Goal: Task Accomplishment & Management: Manage account settings

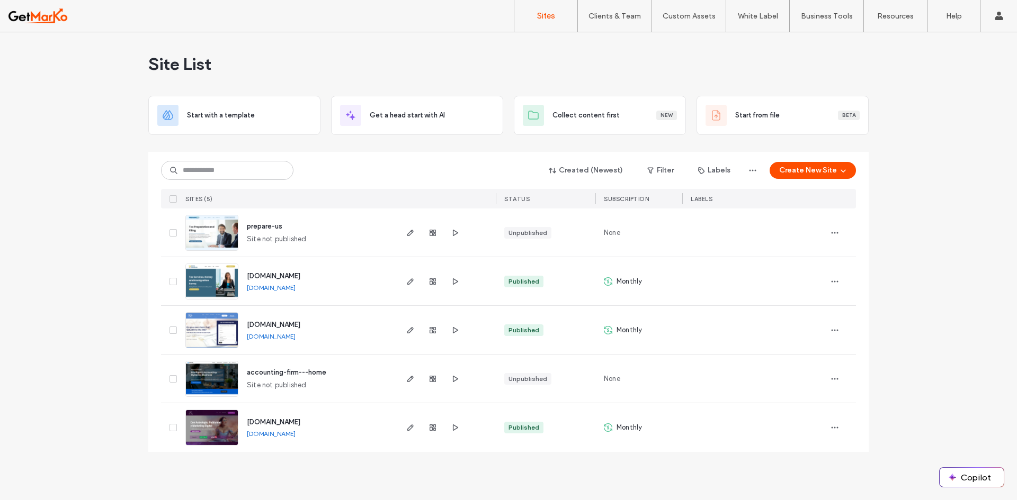
click at [219, 376] on img at bounding box center [212, 398] width 52 height 72
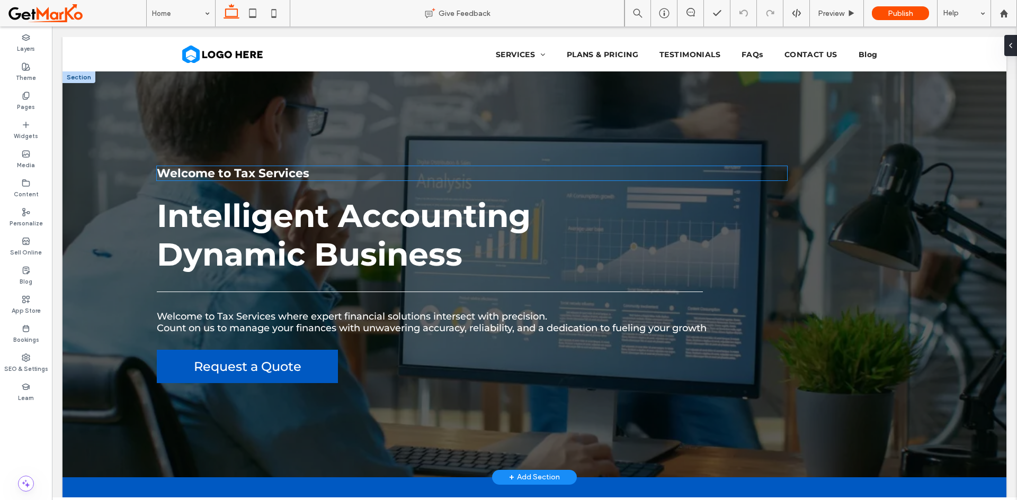
click at [579, 173] on h2 "Welcome to Tax Services" at bounding box center [472, 173] width 630 height 14
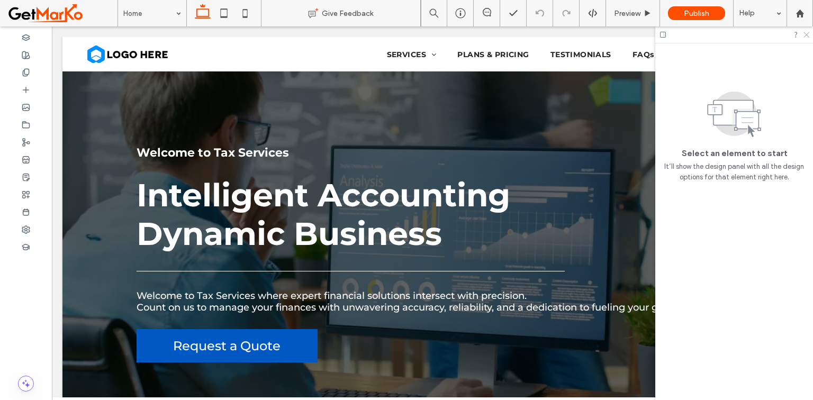
click at [807, 36] on icon at bounding box center [806, 34] width 7 height 7
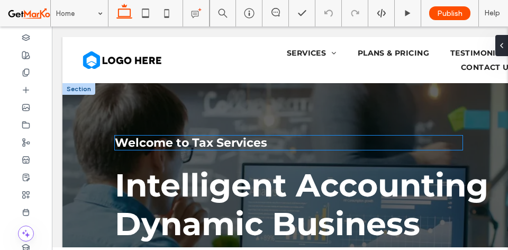
click at [322, 141] on h2 "Welcome to Tax Services" at bounding box center [289, 143] width 348 height 14
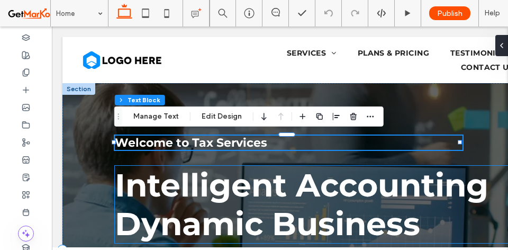
type input "*******"
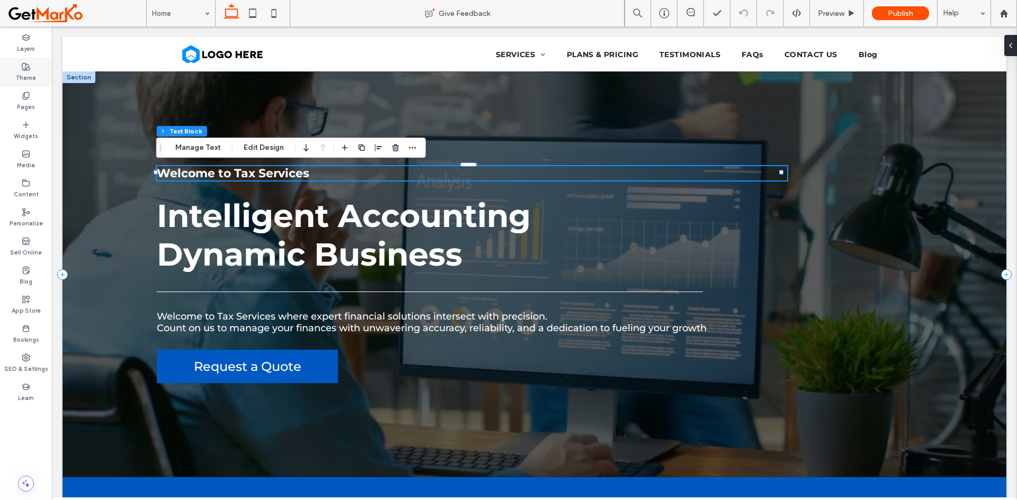
click at [25, 68] on icon at bounding box center [26, 66] width 8 height 8
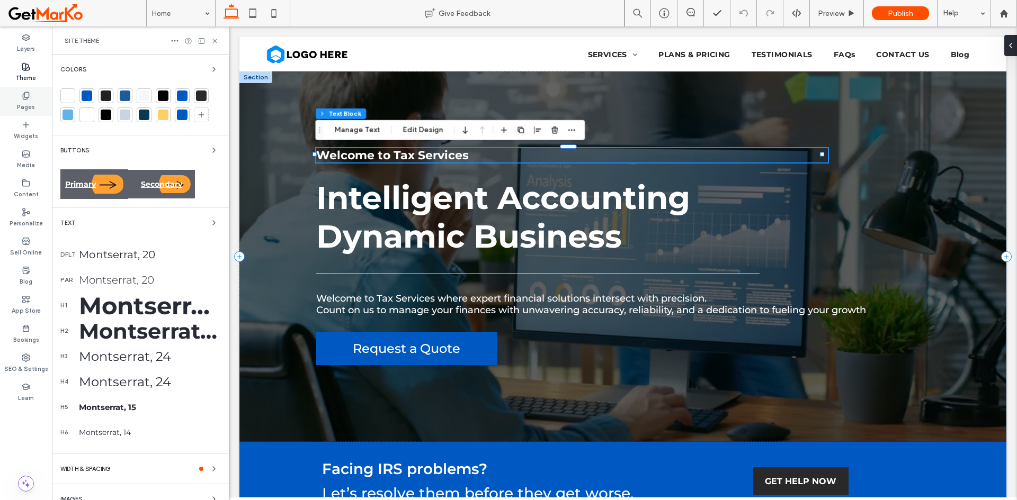
click at [24, 101] on label "Pages" at bounding box center [26, 106] width 18 height 12
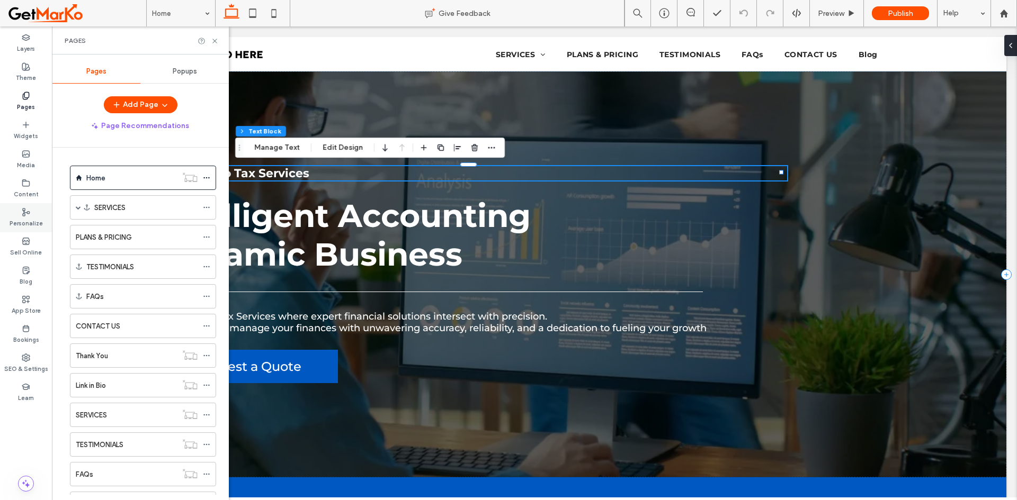
click at [24, 219] on label "Personalize" at bounding box center [26, 223] width 33 height 12
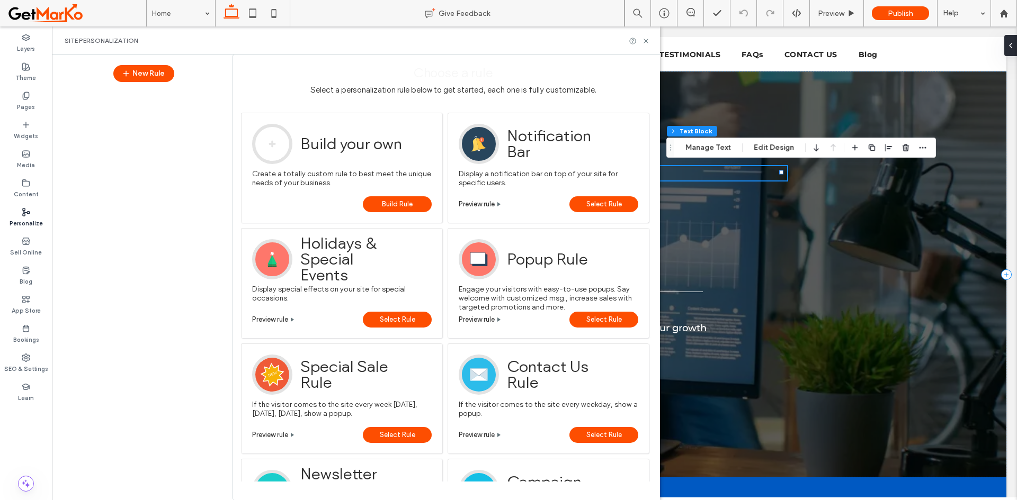
click at [14, 500] on button "X" at bounding box center [7, 506] width 14 height 13
click at [89, 42] on span "Site Personalization" at bounding box center [102, 41] width 74 height 8
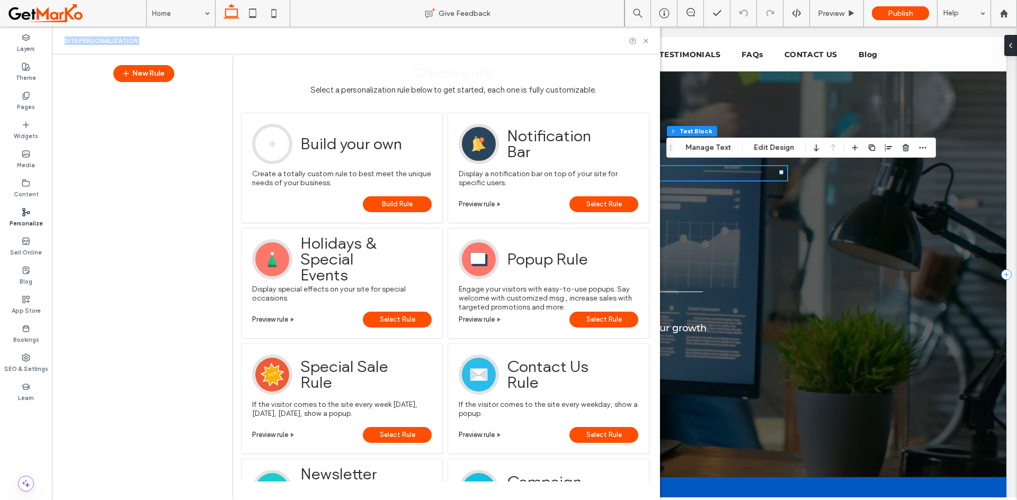
copy div "Site Personalization New Rule"
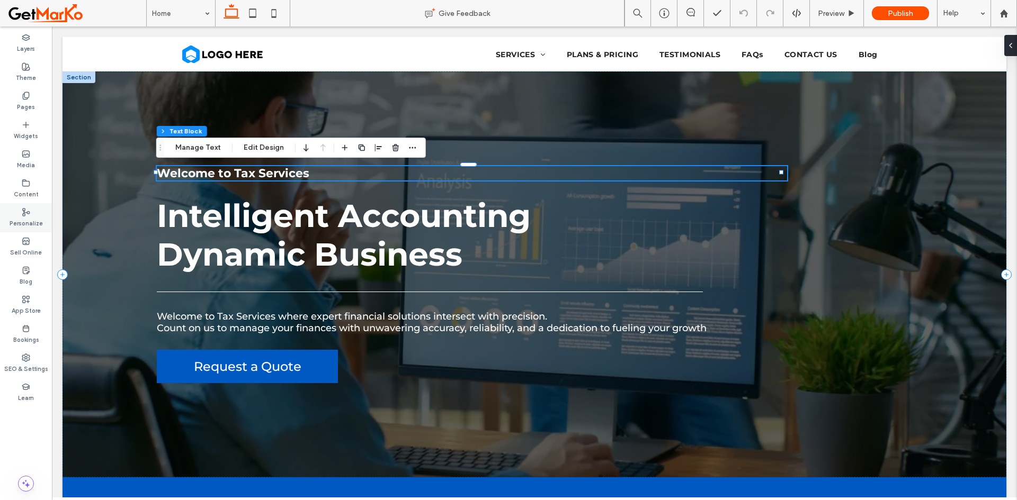
click at [31, 218] on label "Personalize" at bounding box center [26, 223] width 33 height 12
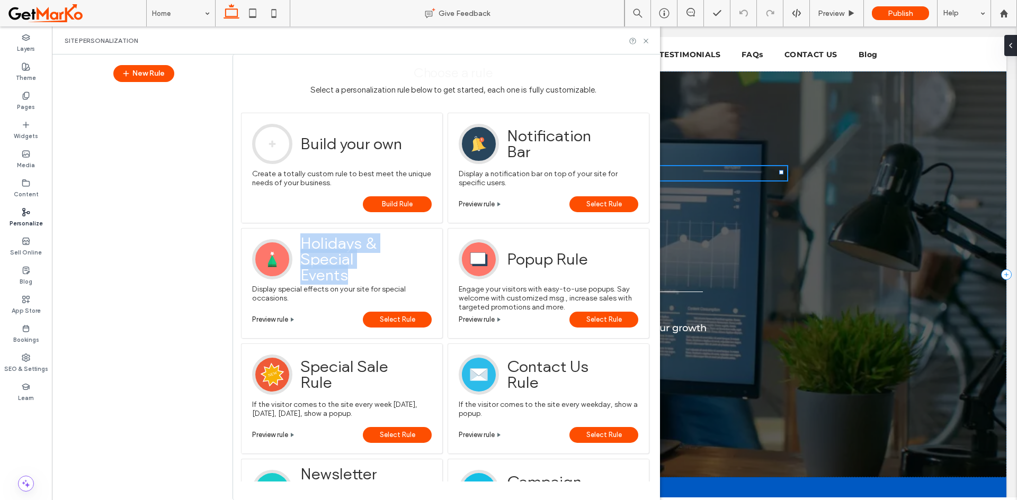
drag, startPoint x: 349, startPoint y: 276, endPoint x: 304, endPoint y: 246, distance: 53.9
click at [304, 246] on span "Holidays & Special Events" at bounding box center [351, 259] width 103 height 40
click at [28, 75] on label "Theme" at bounding box center [26, 77] width 20 height 12
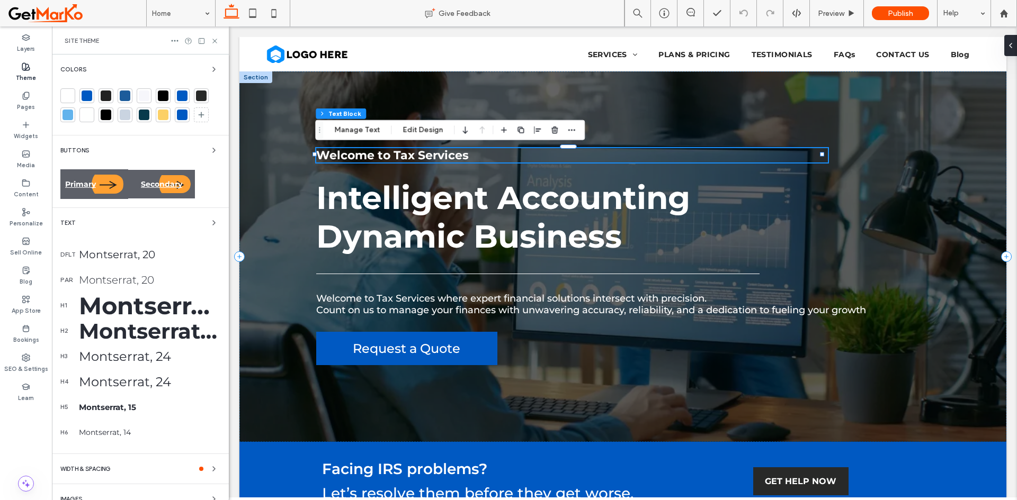
click at [36, 23] on span at bounding box center [77, 13] width 138 height 21
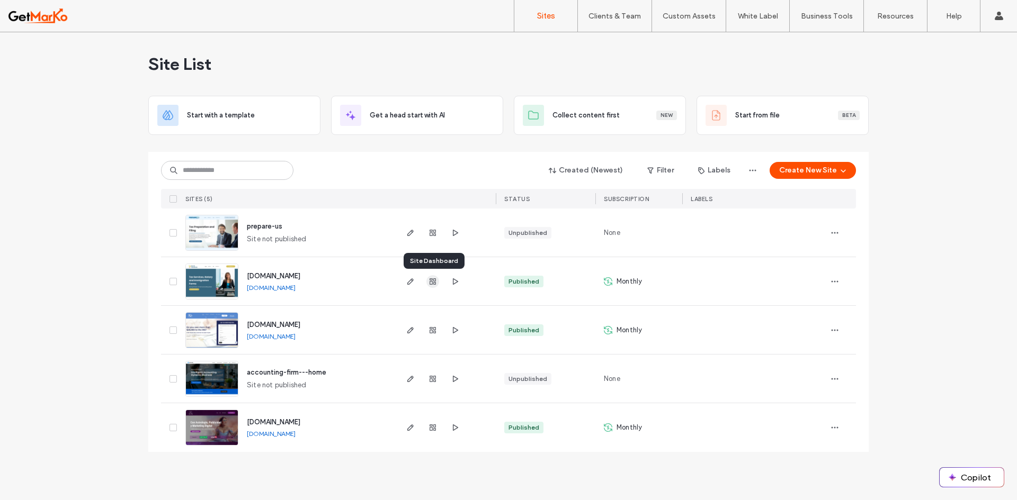
click at [434, 280] on icon "button" at bounding box center [432, 281] width 8 height 8
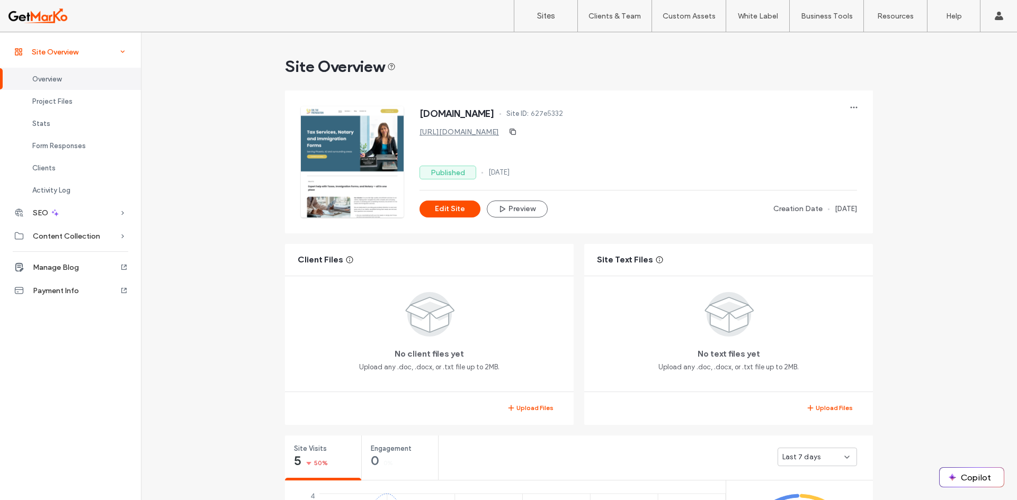
click at [121, 51] on use at bounding box center [123, 51] width 4 height 3
